Goal: Transaction & Acquisition: Purchase product/service

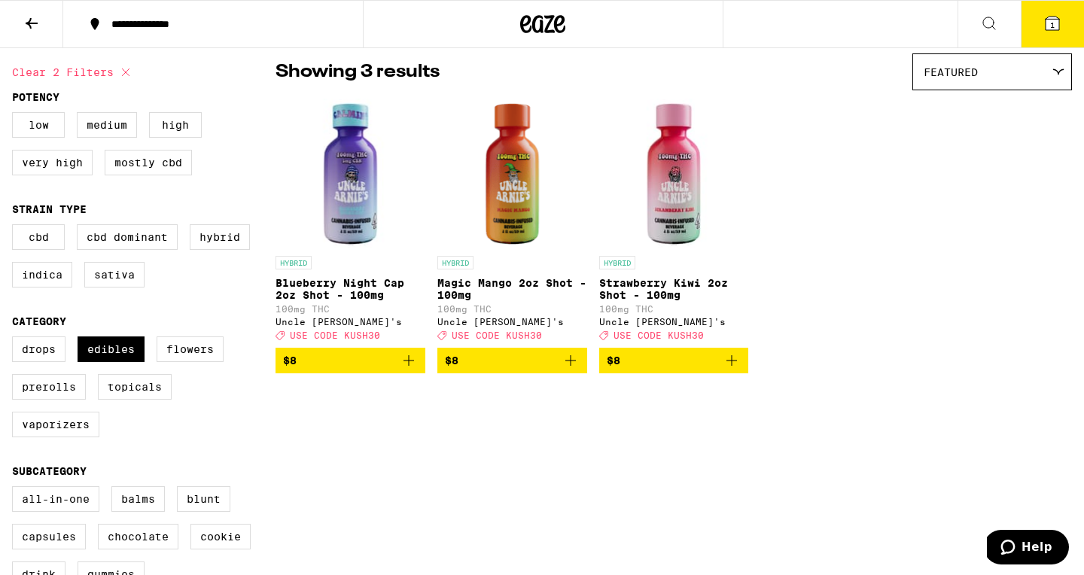
scroll to position [123, 0]
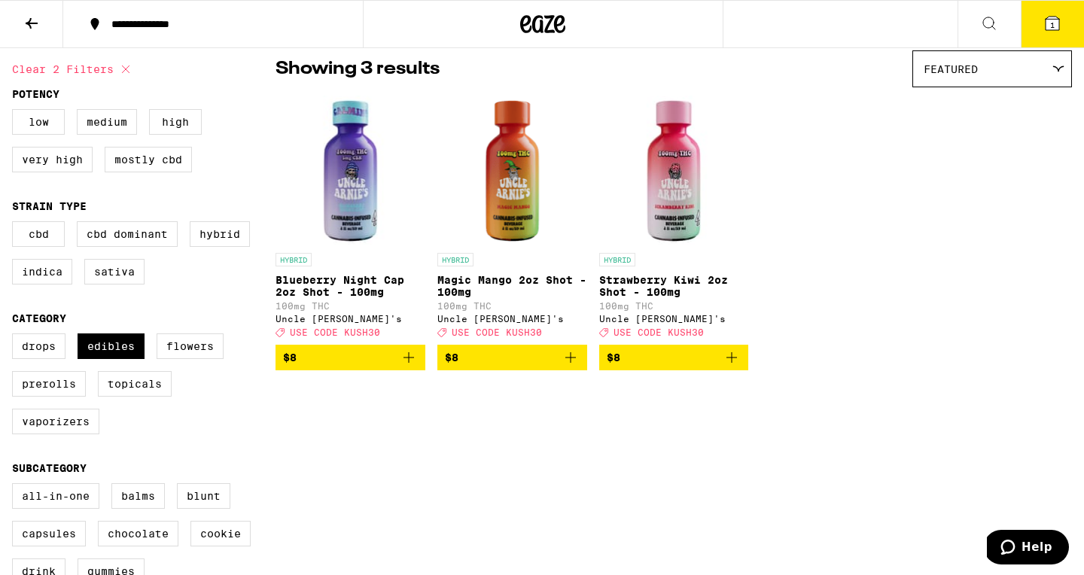
click at [572, 363] on icon "Add to bag" at bounding box center [570, 357] width 11 height 11
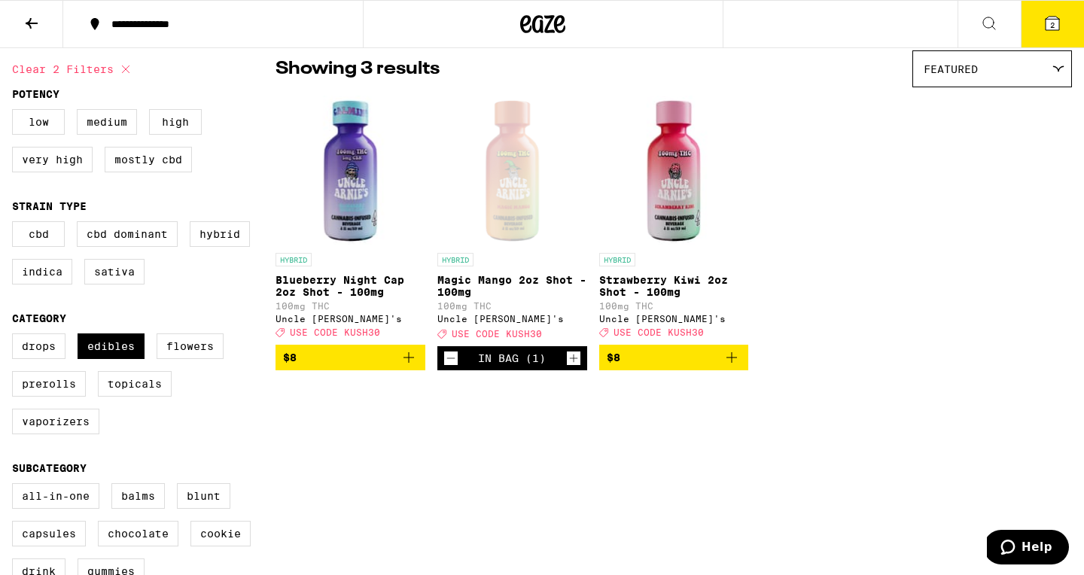
click at [731, 366] on icon "Add to bag" at bounding box center [731, 357] width 18 height 18
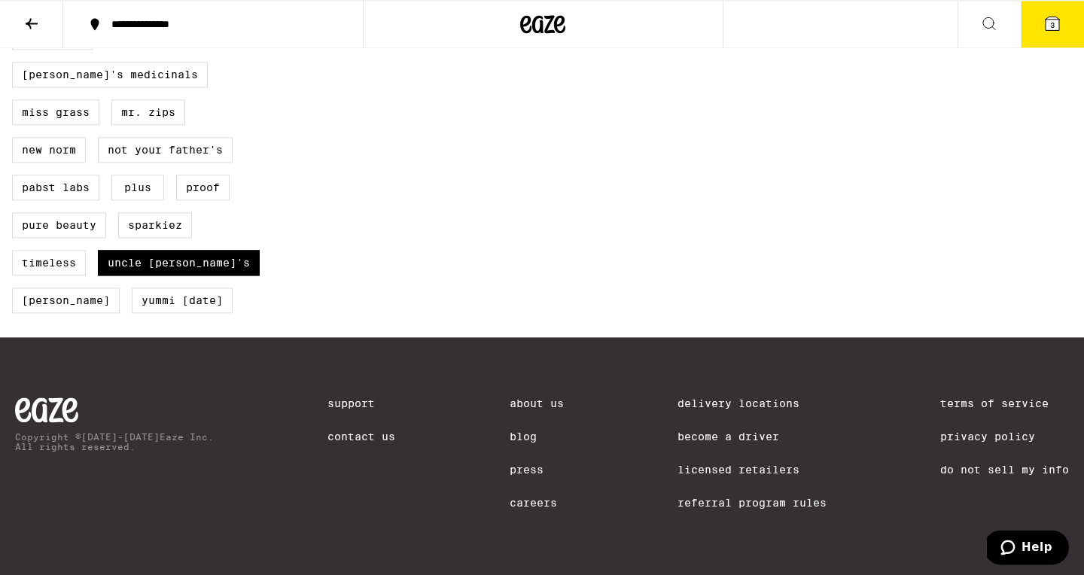
scroll to position [1385, 0]
click at [142, 257] on label "Uncle [PERSON_NAME]'s" at bounding box center [179, 263] width 162 height 26
checkbox input "false"
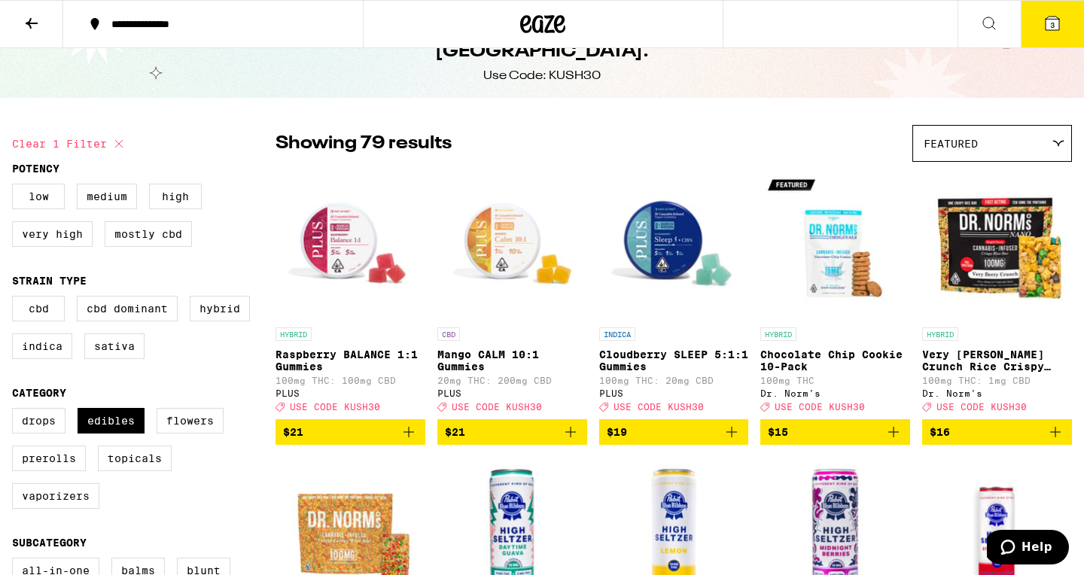
scroll to position [47, 0]
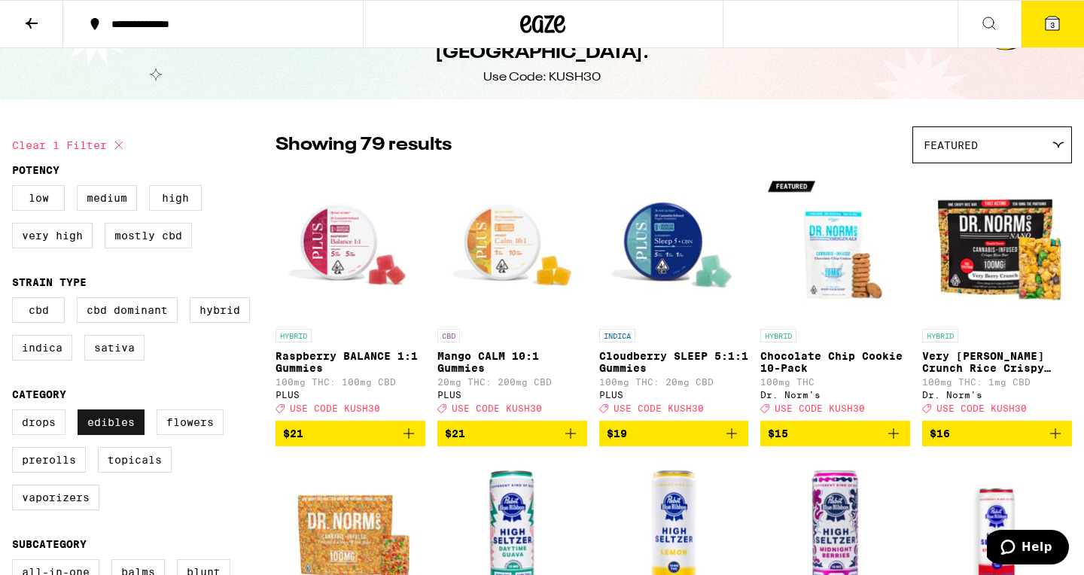
click at [108, 435] on label "Edibles" at bounding box center [111, 422] width 67 height 26
click at [16, 412] on input "Edibles" at bounding box center [15, 412] width 1 height 1
checkbox input "false"
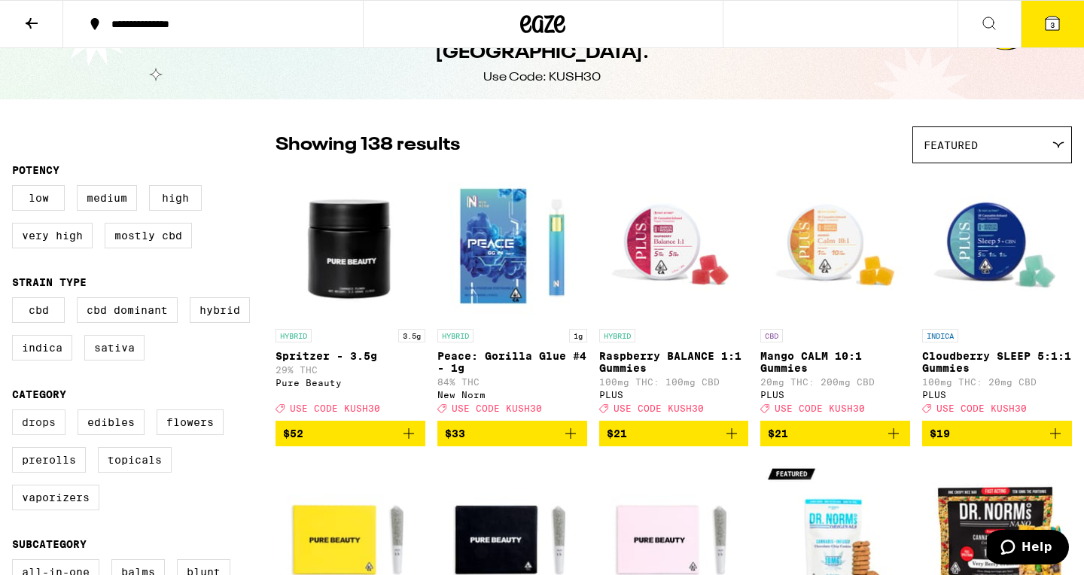
click at [42, 435] on label "Drops" at bounding box center [38, 422] width 53 height 26
click at [16, 412] on input "Drops" at bounding box center [15, 412] width 1 height 1
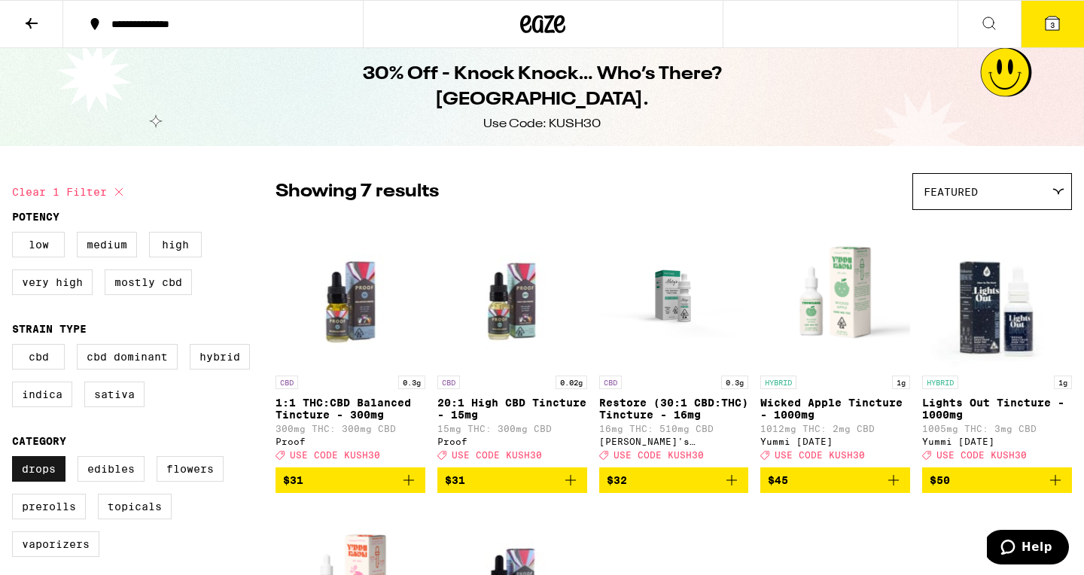
click at [36, 482] on label "Drops" at bounding box center [38, 469] width 53 height 26
click at [16, 459] on input "Drops" at bounding box center [15, 458] width 1 height 1
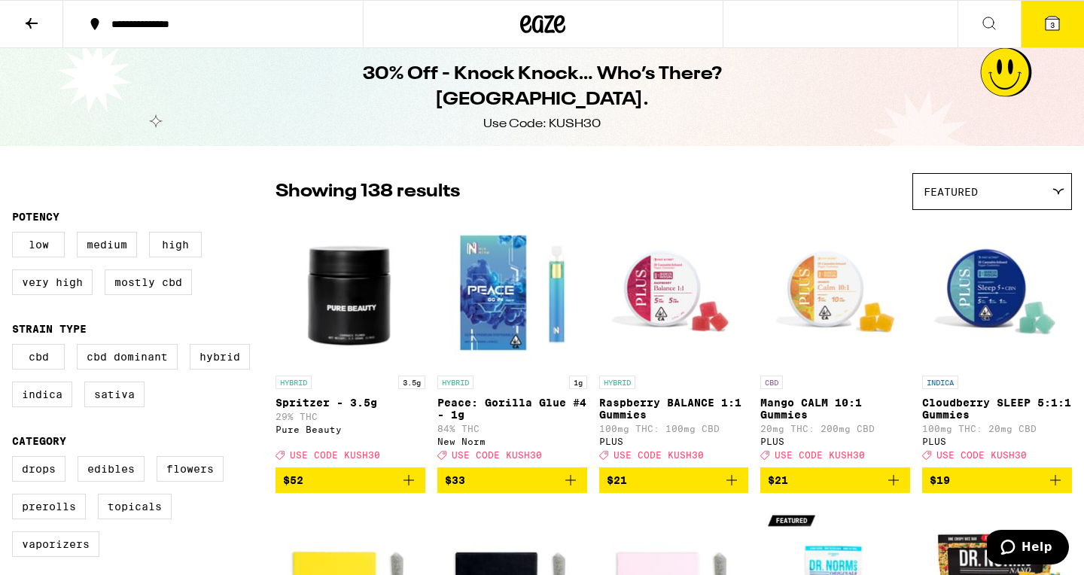
click at [1048, 30] on icon at bounding box center [1052, 24] width 14 height 14
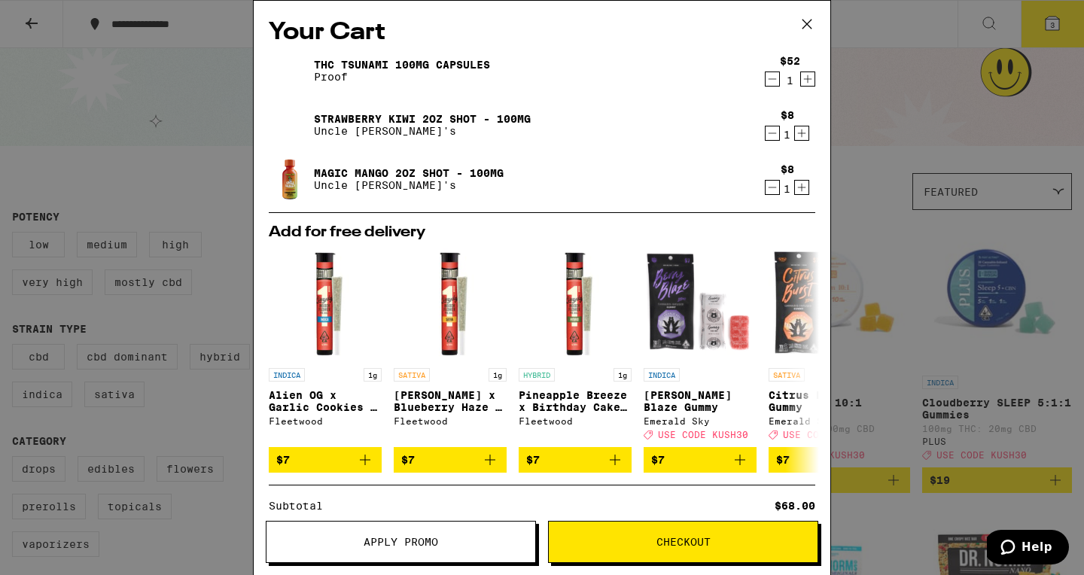
click at [893, 105] on div "Your Cart THC Tsunami 100mg Capsules Proof $52 1 Strawberry Kiwi 2oz Shot - 100…" at bounding box center [542, 287] width 1084 height 575
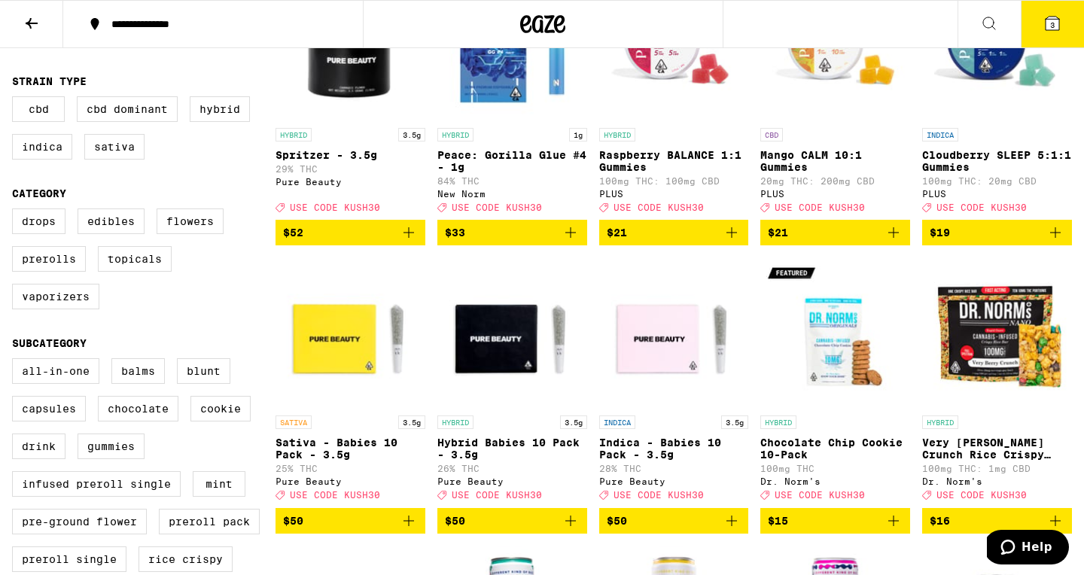
scroll to position [250, 0]
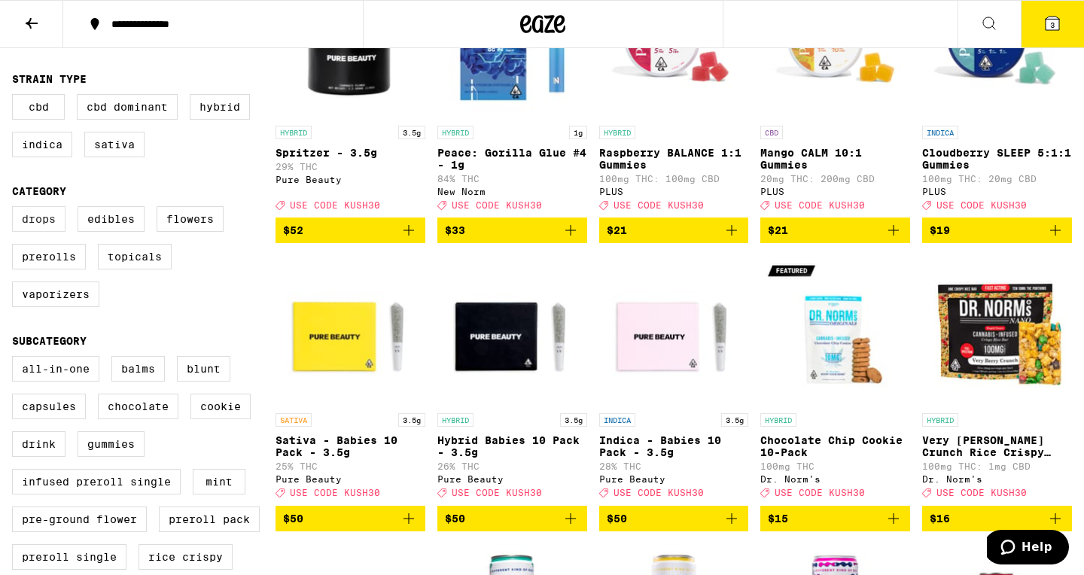
click at [44, 232] on label "Drops" at bounding box center [38, 219] width 53 height 26
click at [16, 209] on input "Drops" at bounding box center [15, 208] width 1 height 1
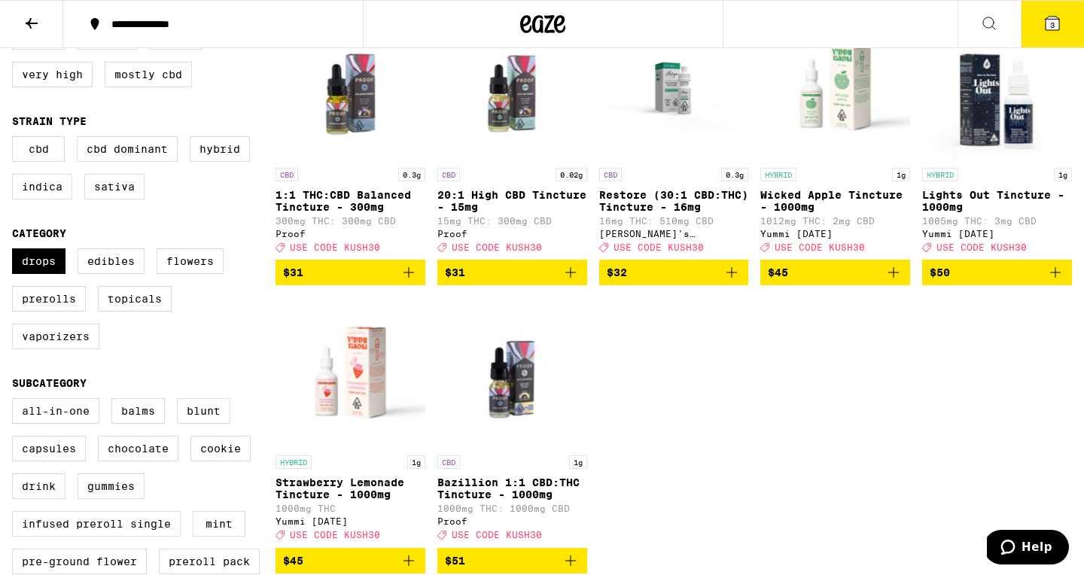
scroll to position [208, 0]
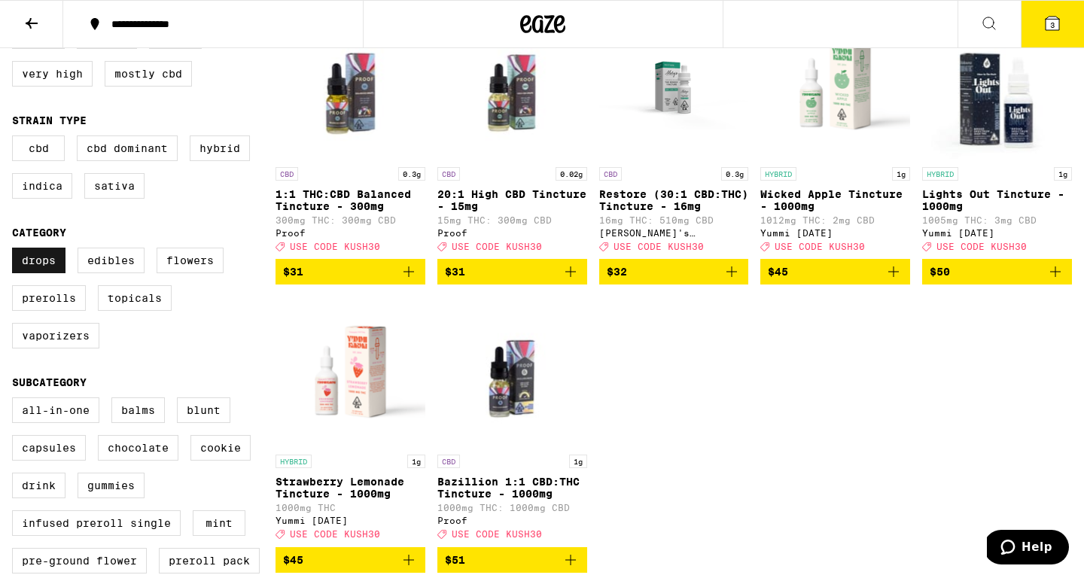
click at [45, 273] on label "Drops" at bounding box center [38, 261] width 53 height 26
click at [16, 251] on input "Drops" at bounding box center [15, 250] width 1 height 1
checkbox input "false"
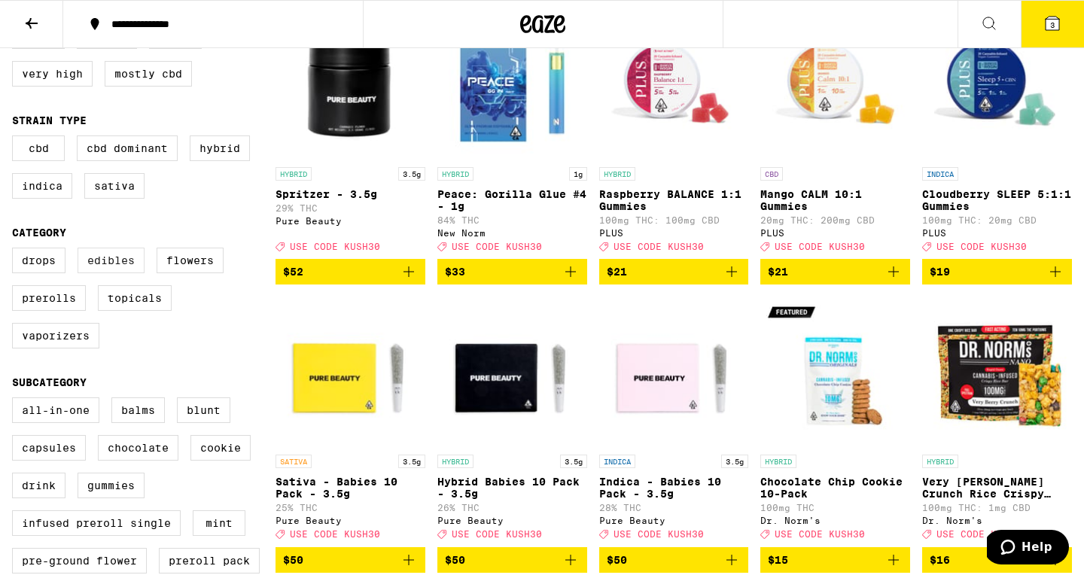
click at [122, 272] on label "Edibles" at bounding box center [111, 261] width 67 height 26
click at [16, 251] on input "Edibles" at bounding box center [15, 250] width 1 height 1
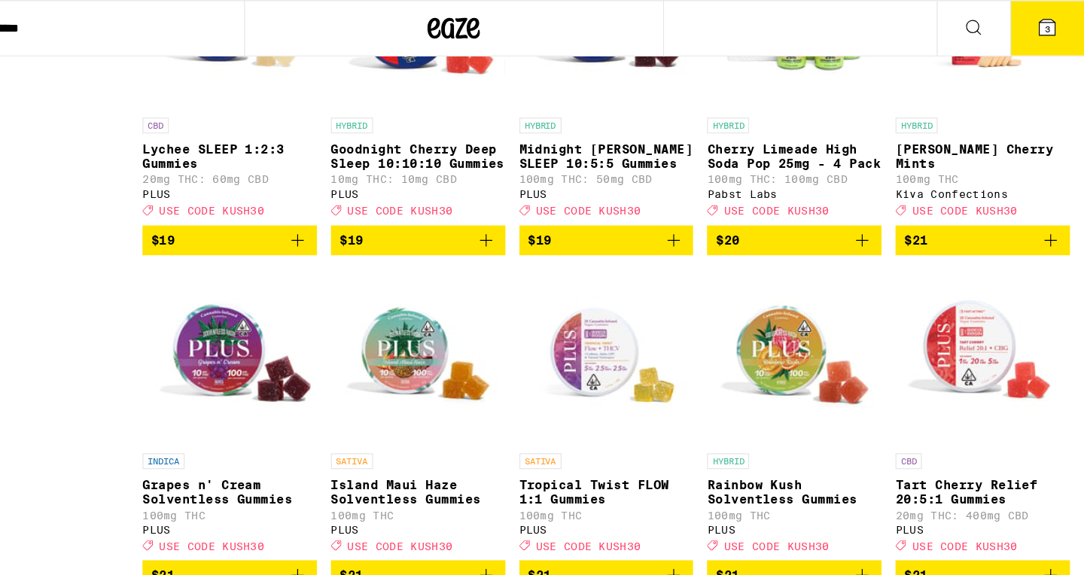
scroll to position [2858, 0]
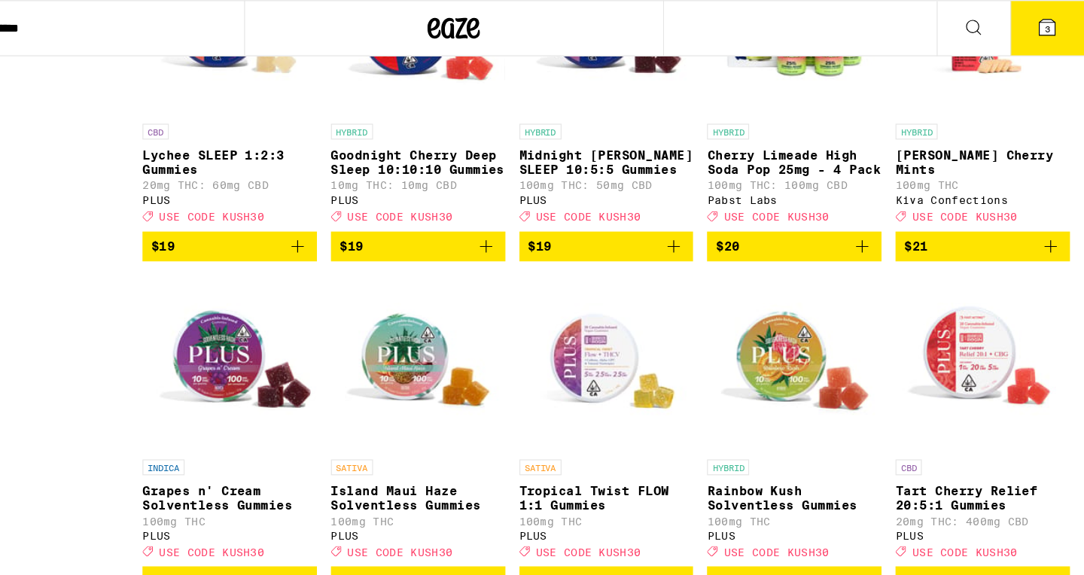
click at [836, 99] on img "Open page for Cherry Limeade High Soda Pop 25mg - 4 Pack from Pabst Labs" at bounding box center [835, 23] width 150 height 151
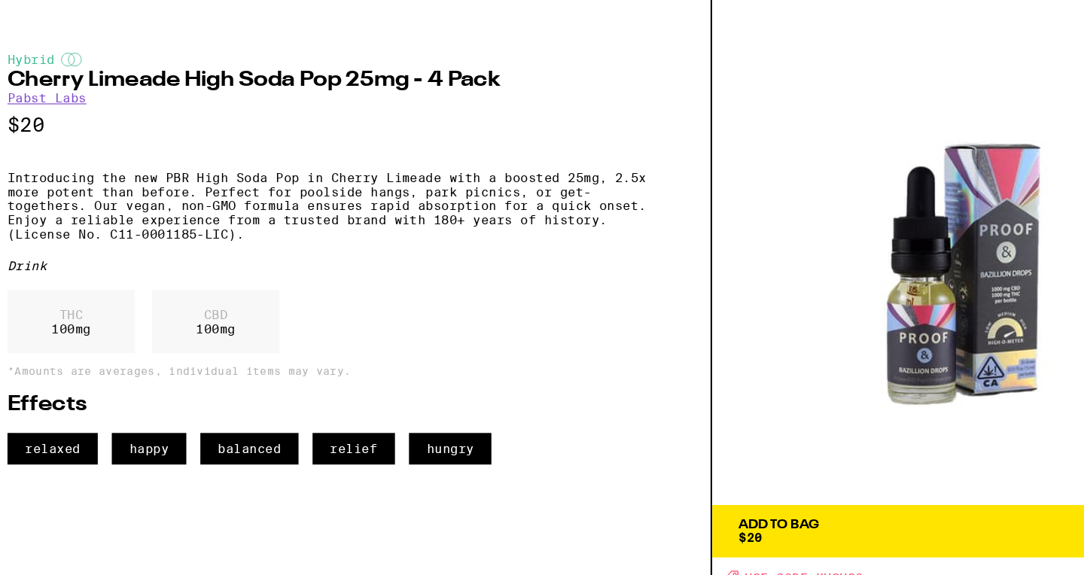
scroll to position [2858, 0]
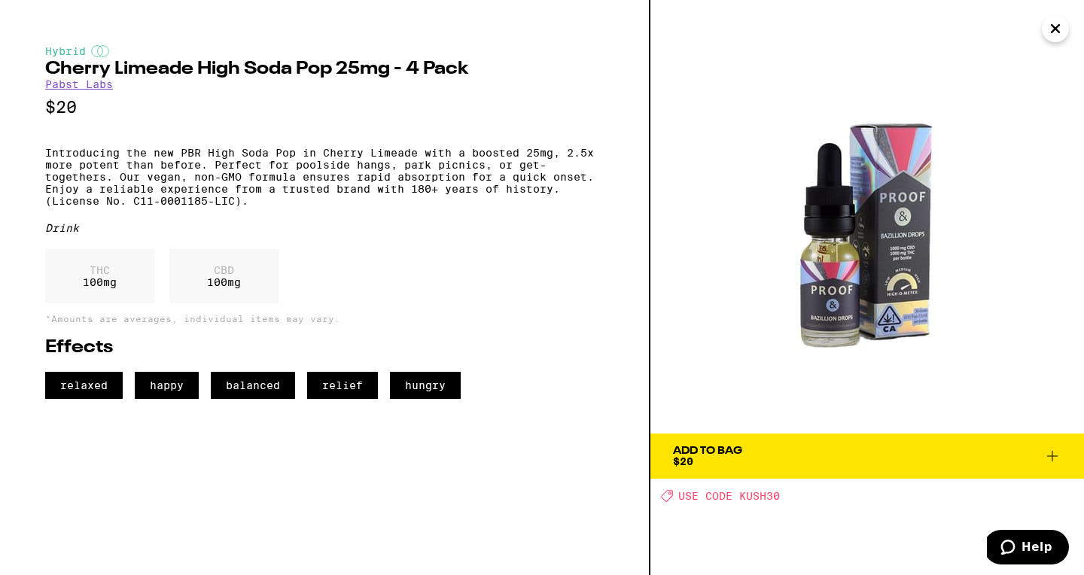
click at [1058, 32] on icon "Close" at bounding box center [1055, 29] width 8 height 8
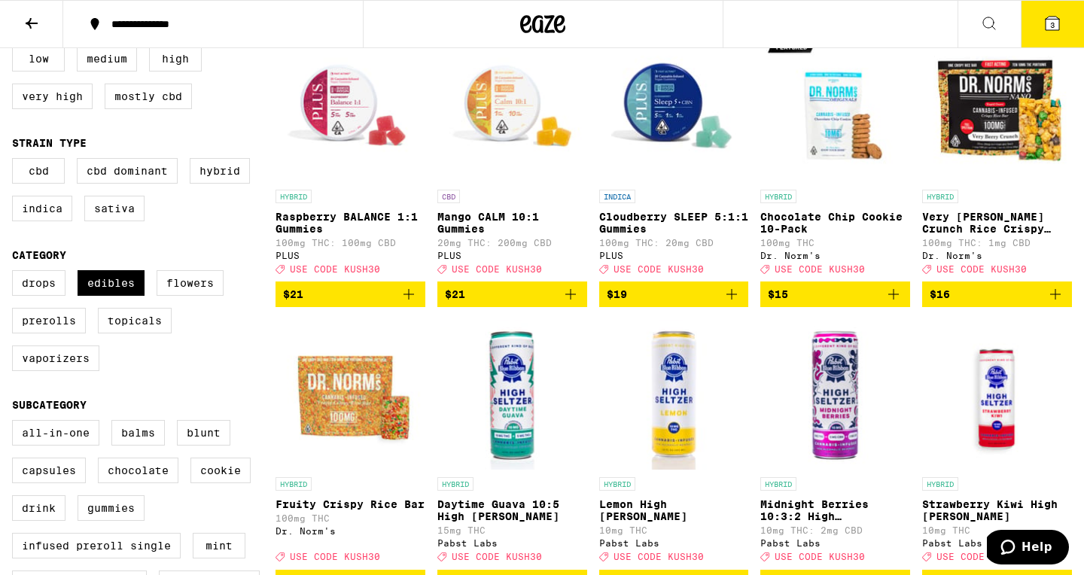
scroll to position [184, 0]
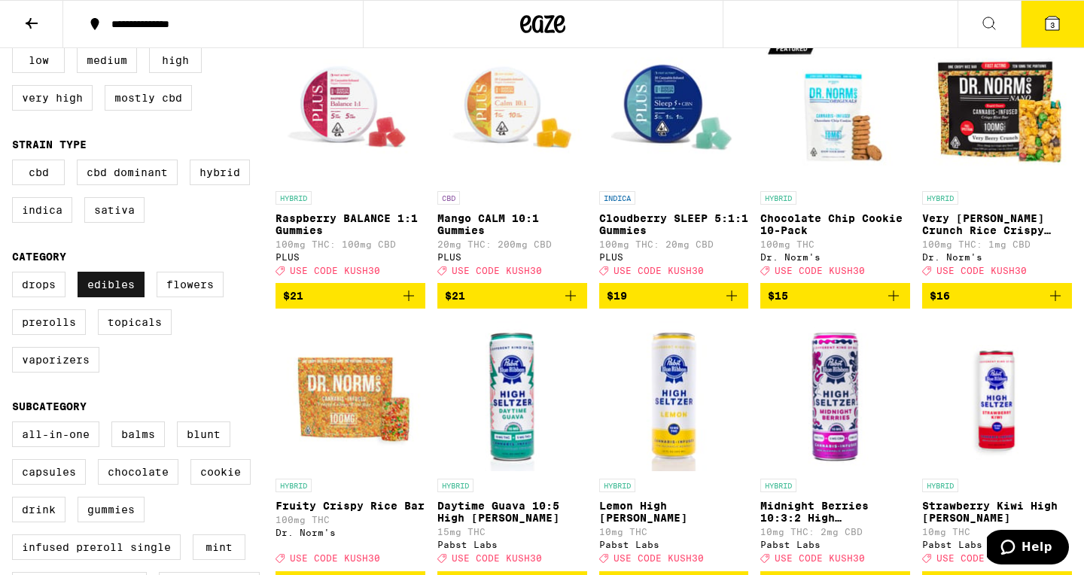
click at [114, 297] on label "Edibles" at bounding box center [111, 285] width 67 height 26
click at [16, 275] on input "Edibles" at bounding box center [15, 274] width 1 height 1
checkbox input "false"
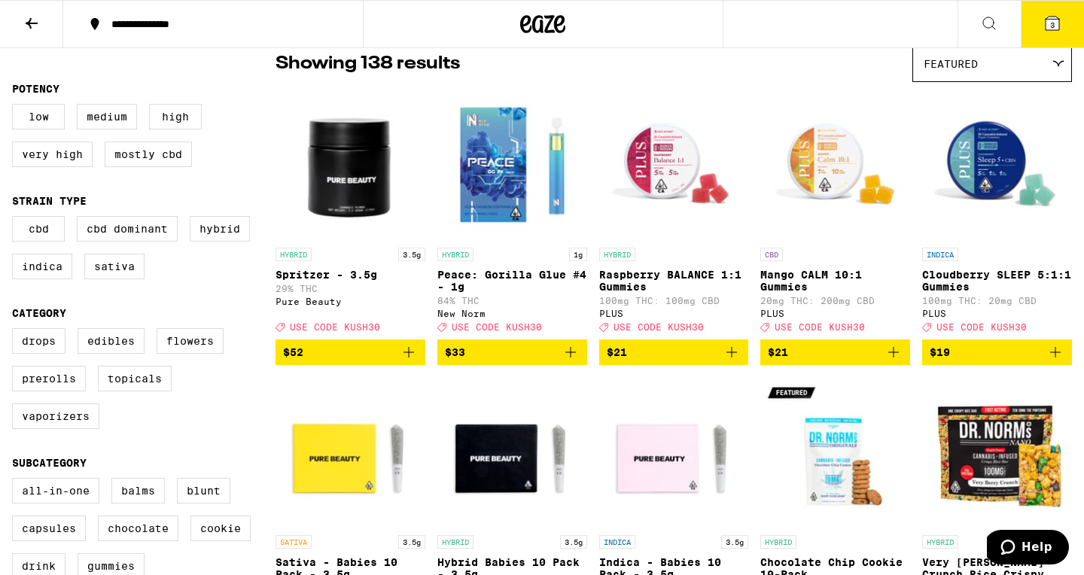
scroll to position [119, 0]
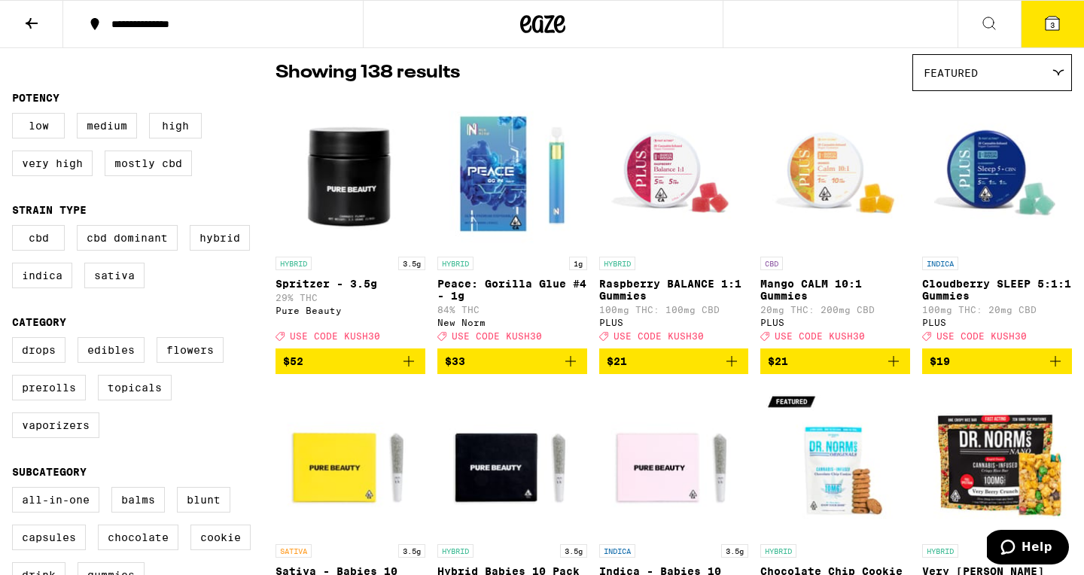
click at [342, 205] on img "Open page for Spritzer - 3.5g from Pure Beauty" at bounding box center [350, 174] width 150 height 151
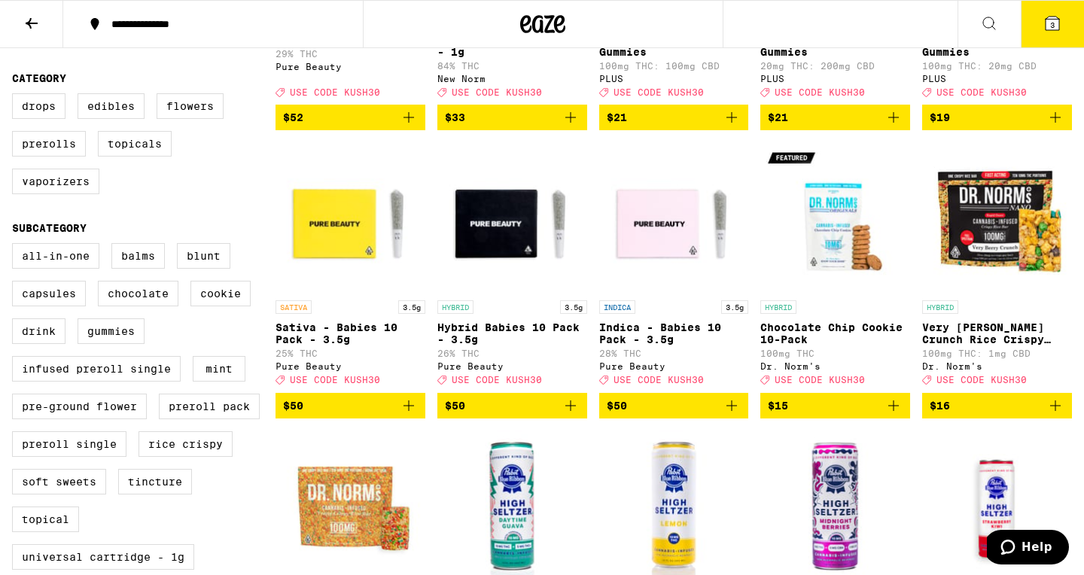
scroll to position [372, 0]
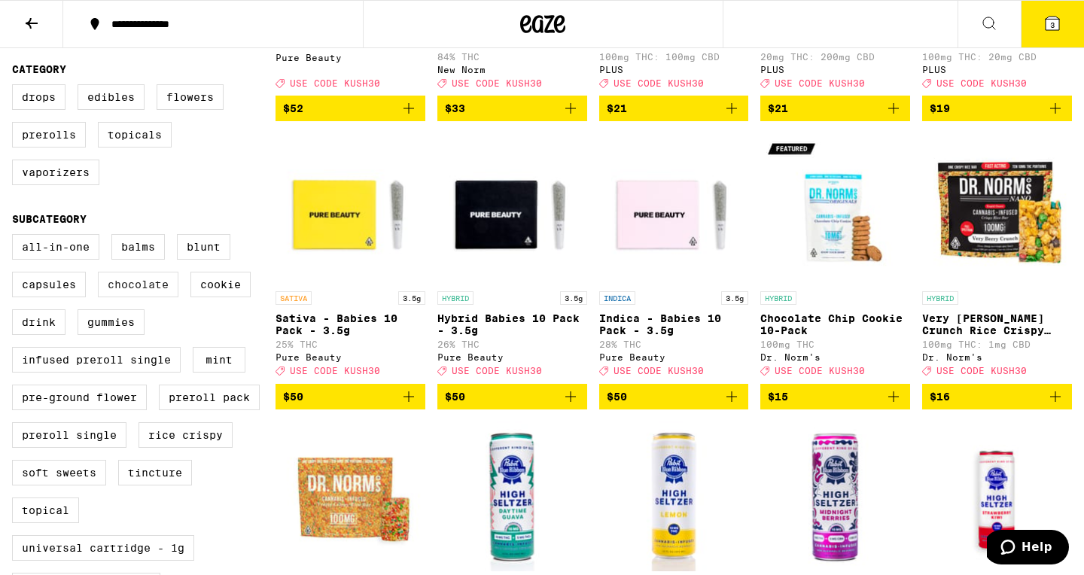
click at [134, 297] on label "Chocolate" at bounding box center [138, 285] width 81 height 26
click at [16, 237] on input "Chocolate" at bounding box center [15, 236] width 1 height 1
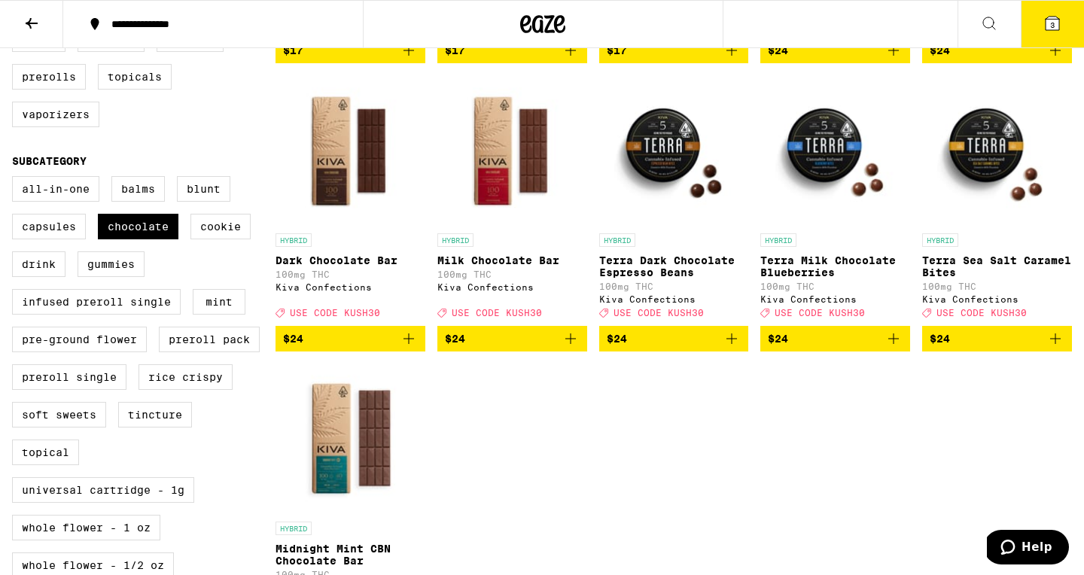
scroll to position [450, 0]
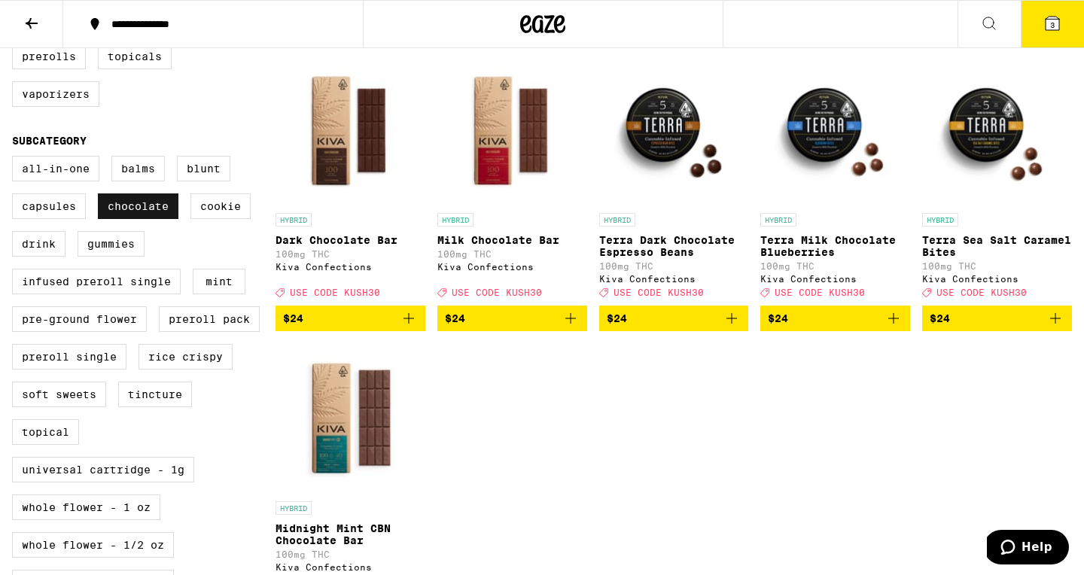
click at [136, 219] on label "Chocolate" at bounding box center [138, 206] width 81 height 26
click at [16, 159] on input "Chocolate" at bounding box center [15, 158] width 1 height 1
checkbox input "false"
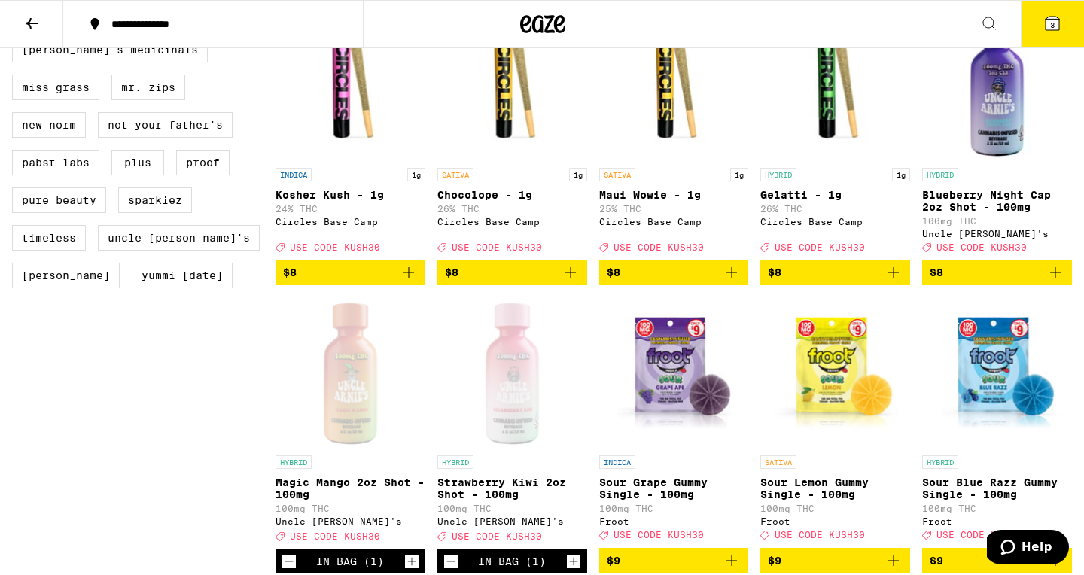
scroll to position [1399, 0]
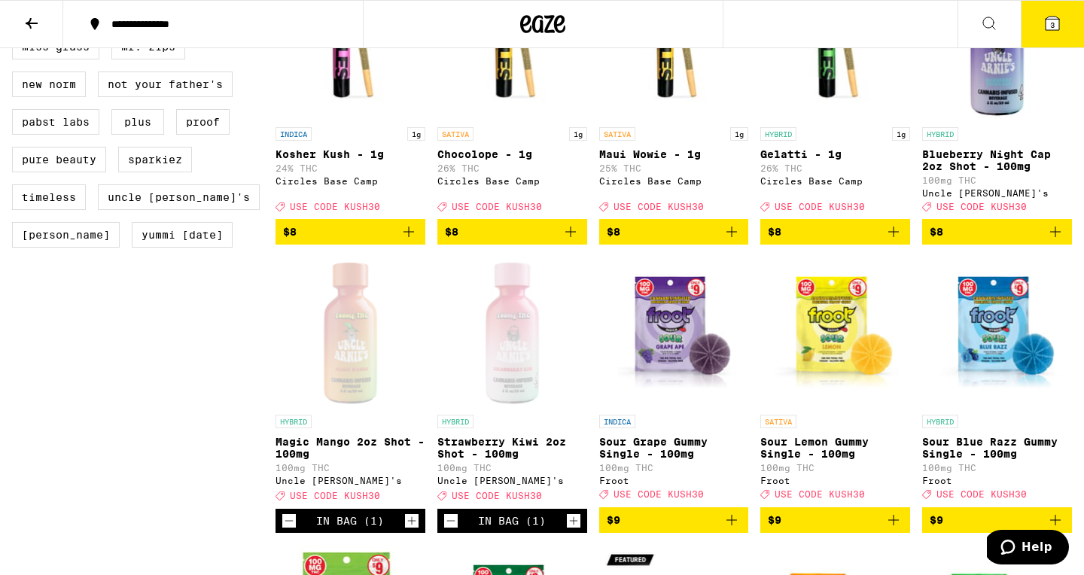
click at [972, 241] on span "$8" at bounding box center [996, 232] width 135 height 18
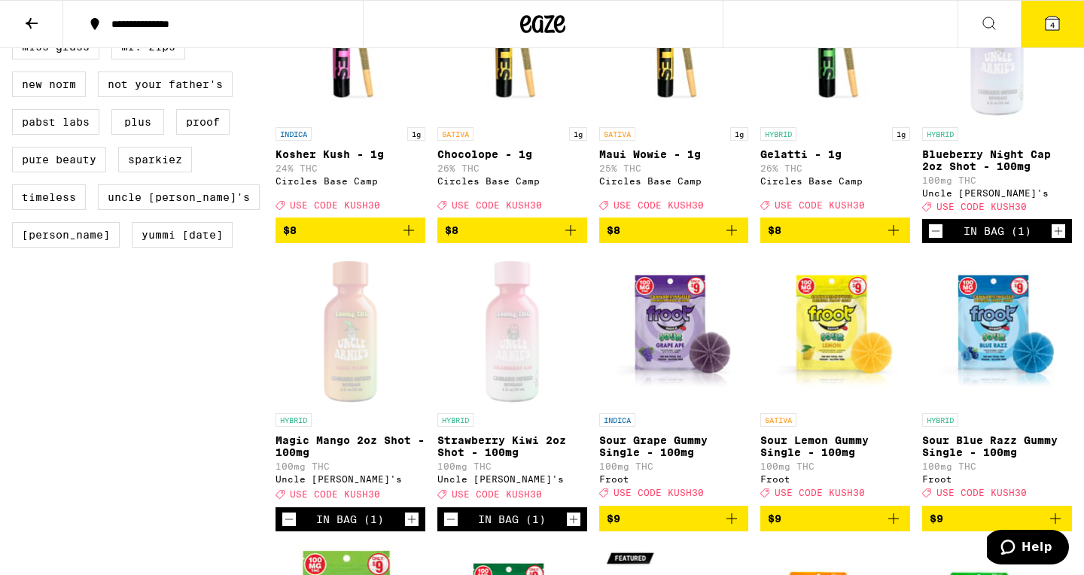
click at [1050, 28] on span "4" at bounding box center [1052, 24] width 5 height 9
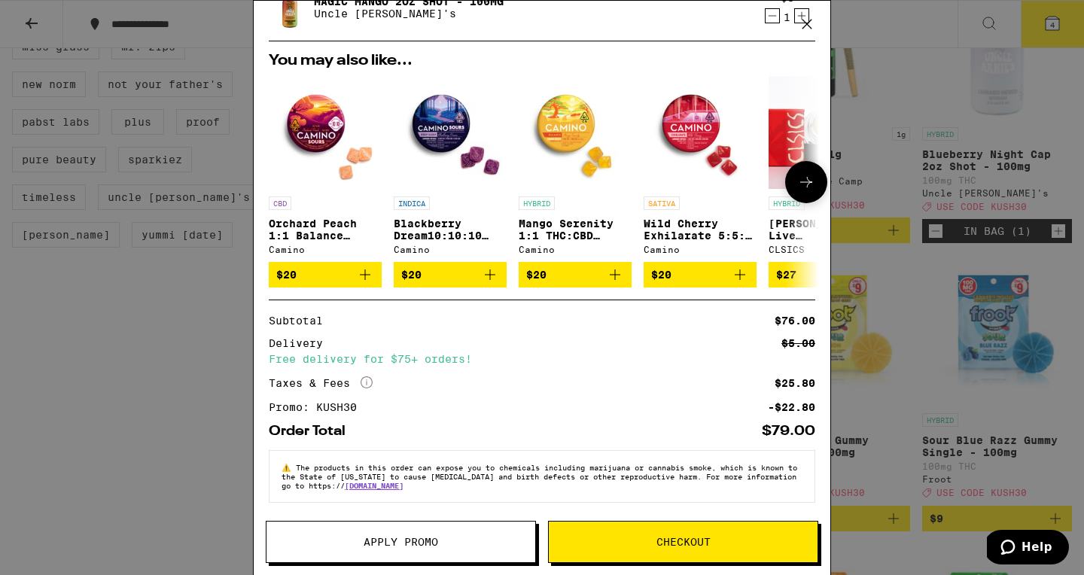
scroll to position [242, 0]
click at [677, 539] on span "Checkout" at bounding box center [683, 542] width 54 height 11
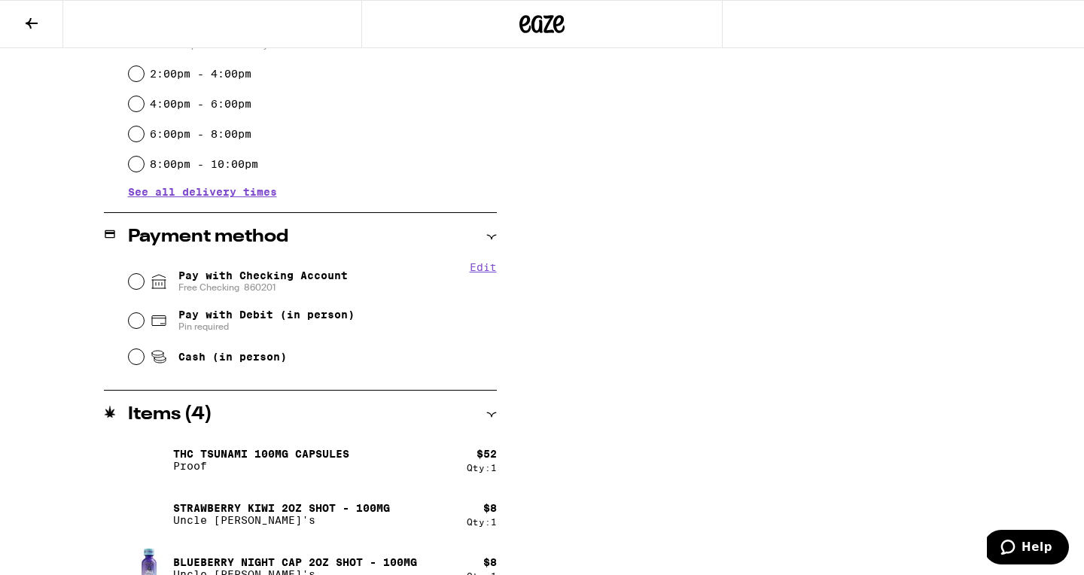
scroll to position [466, 0]
click at [135, 284] on input "Pay with Checking Account Free Checking [FINANCIAL_ID]" at bounding box center [136, 280] width 15 height 15
radio input "true"
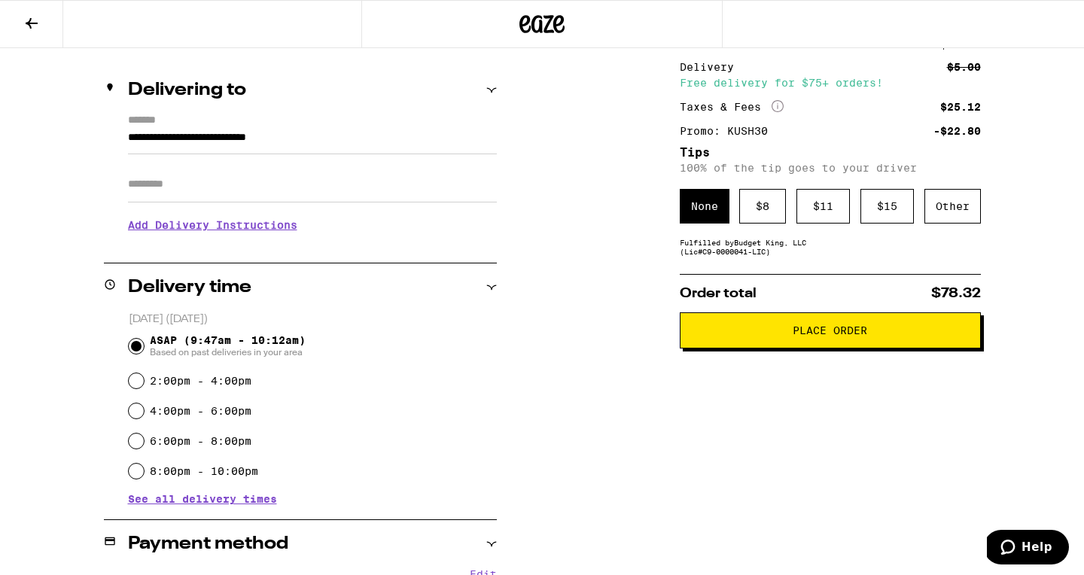
scroll to position [155, 0]
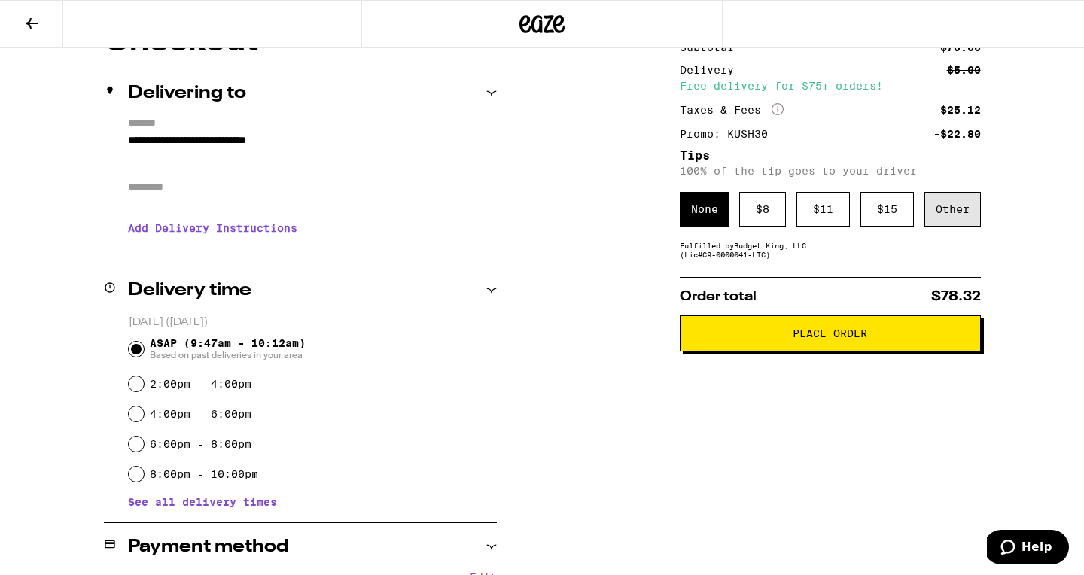
click at [951, 215] on div "Other" at bounding box center [952, 209] width 56 height 35
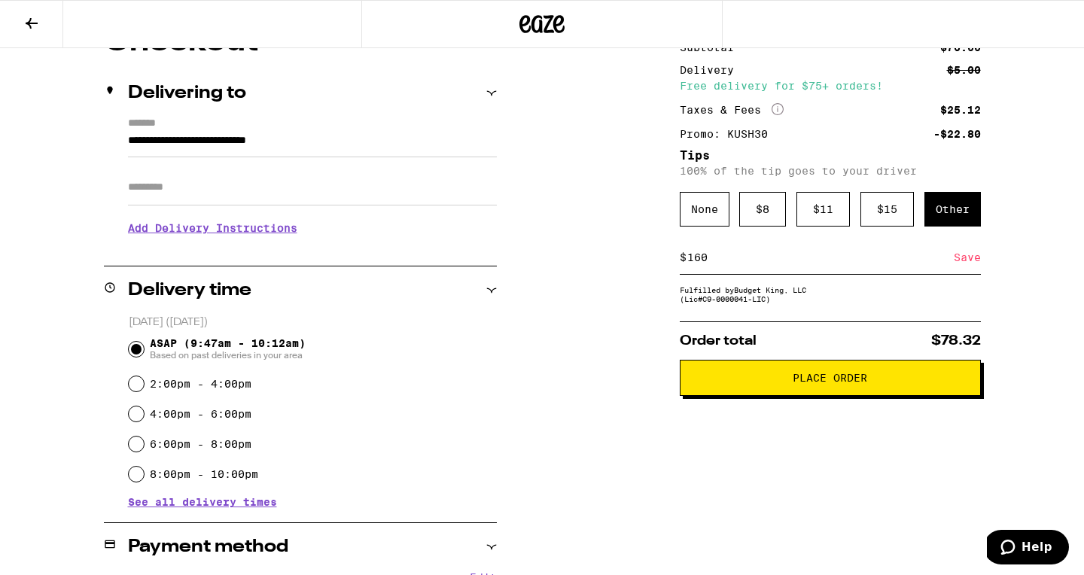
type input "160"
click at [728, 474] on div "Subtotal $76.00 Delivery $5.00 Free delivery for $75+ orders! Taxes & Fees More…" at bounding box center [830, 521] width 301 height 989
click at [728, 262] on input "160" at bounding box center [819, 258] width 267 height 14
click at [698, 215] on div "None" at bounding box center [705, 209] width 50 height 35
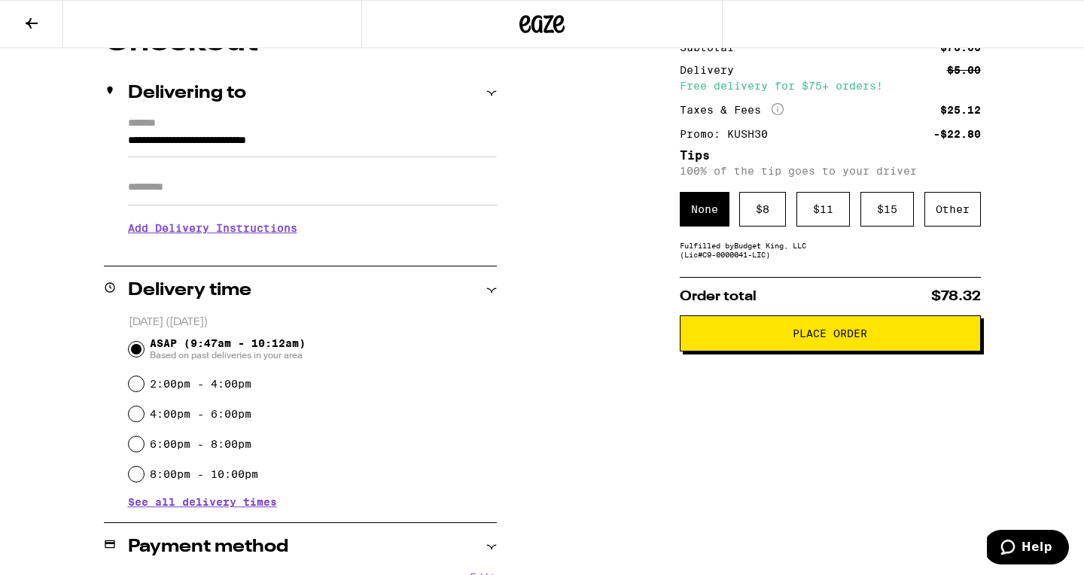
click at [829, 339] on span "Place Order" at bounding box center [829, 333] width 75 height 11
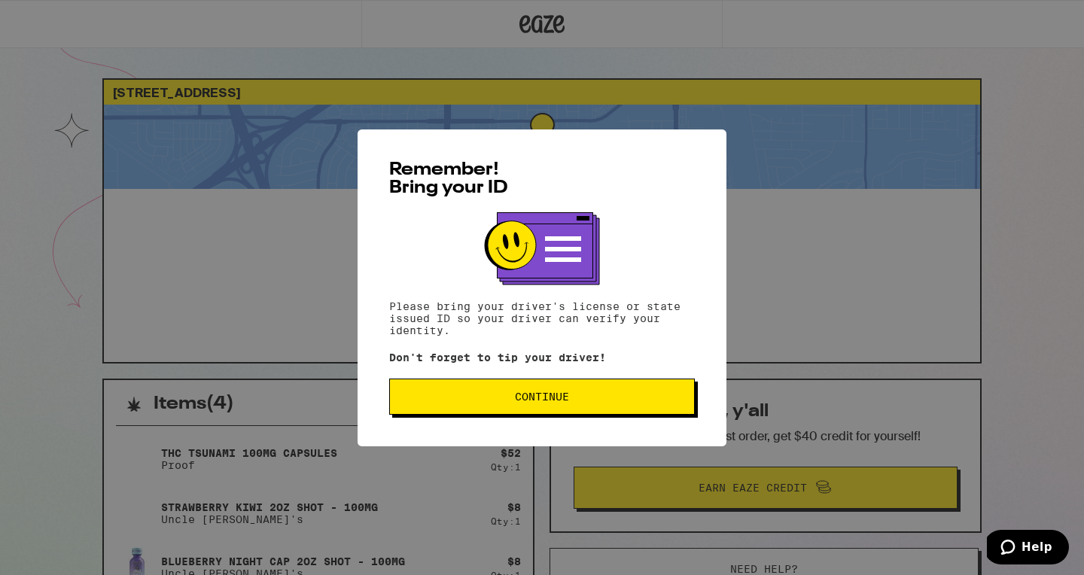
click at [545, 402] on span "Continue" at bounding box center [542, 396] width 54 height 11
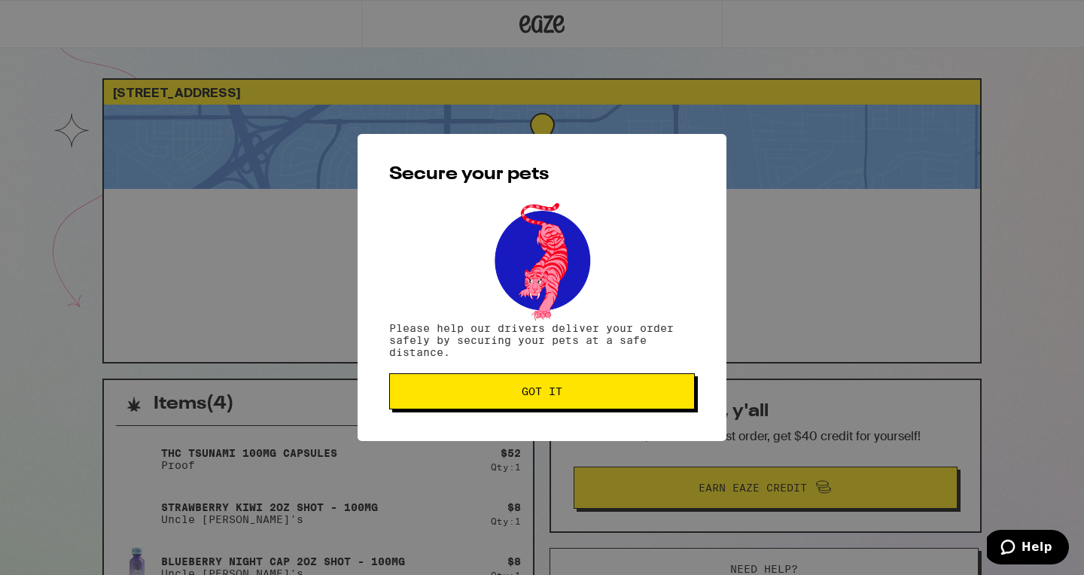
click at [545, 406] on button "Got it" at bounding box center [542, 391] width 306 height 36
